Goal: Obtain resource: Obtain resource

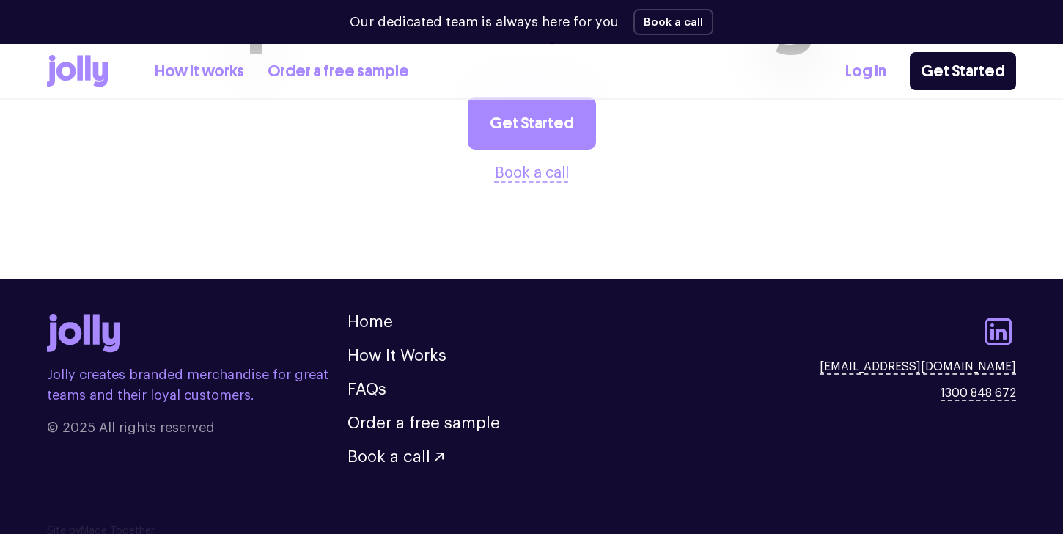
scroll to position [1772, 0]
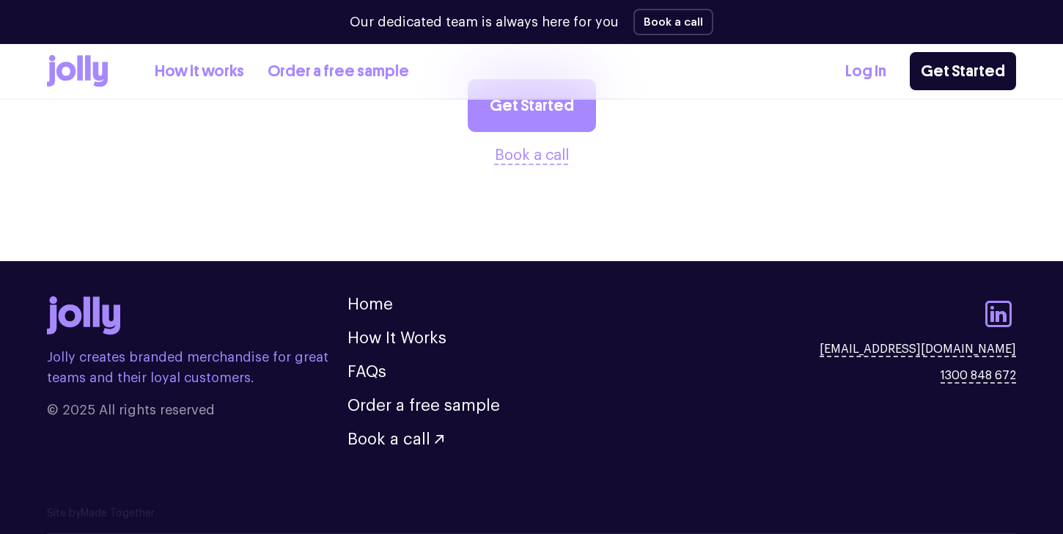
click at [79, 79] on icon at bounding box center [80, 67] width 6 height 25
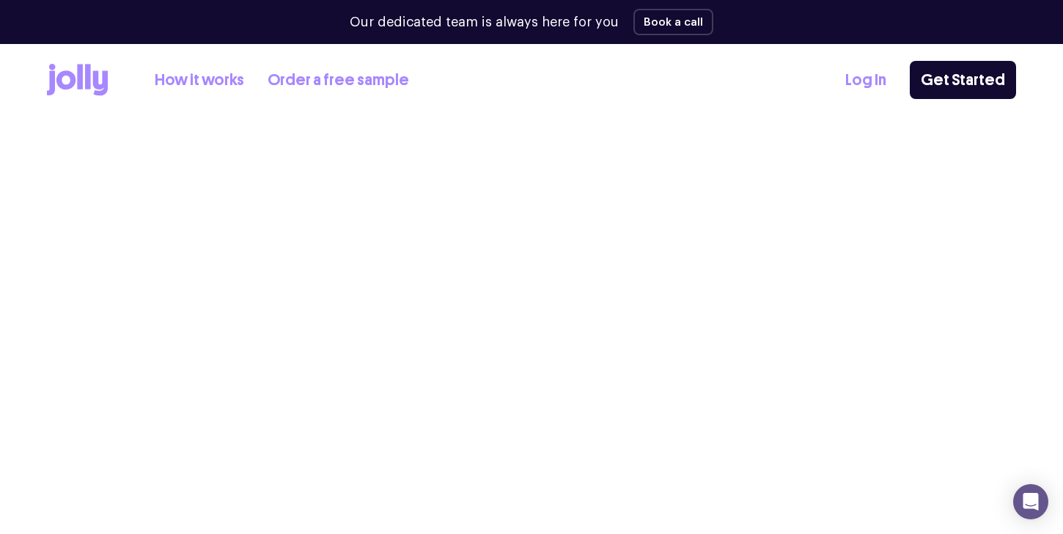
scroll to position [1772, 0]
